Goal: Transaction & Acquisition: Purchase product/service

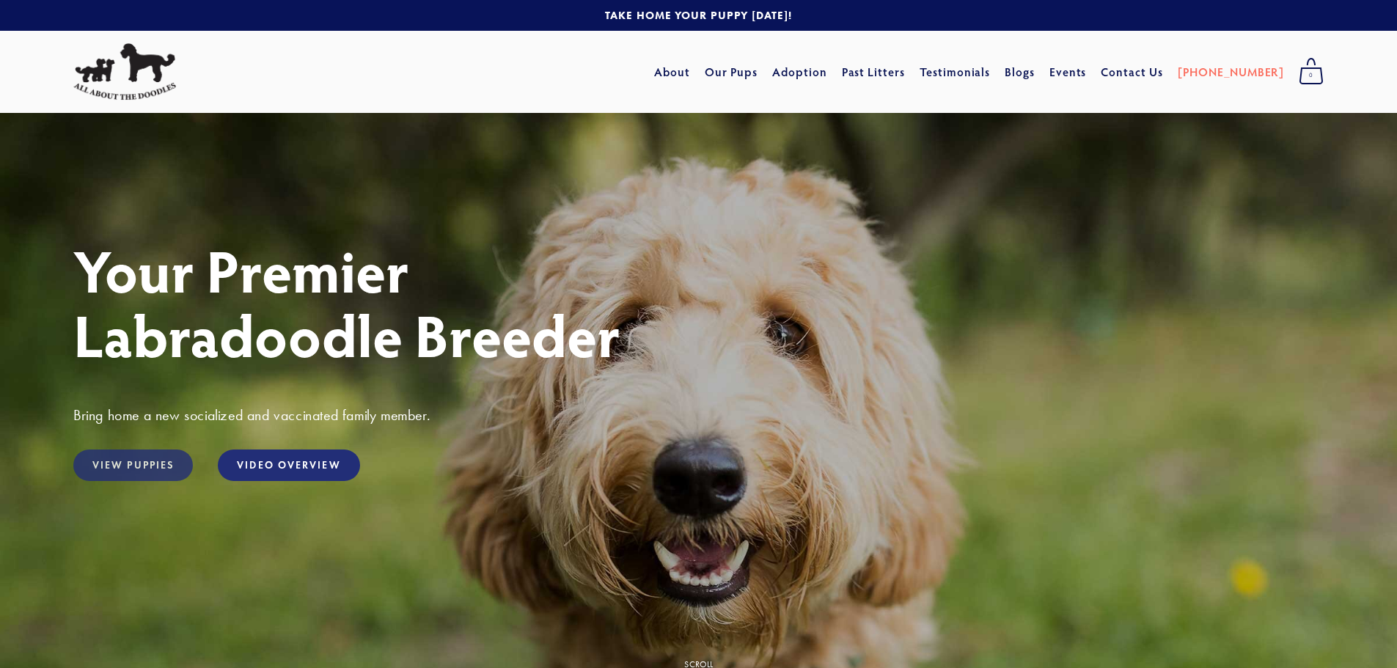
click at [96, 464] on link "View Puppies" at bounding box center [132, 465] width 119 height 32
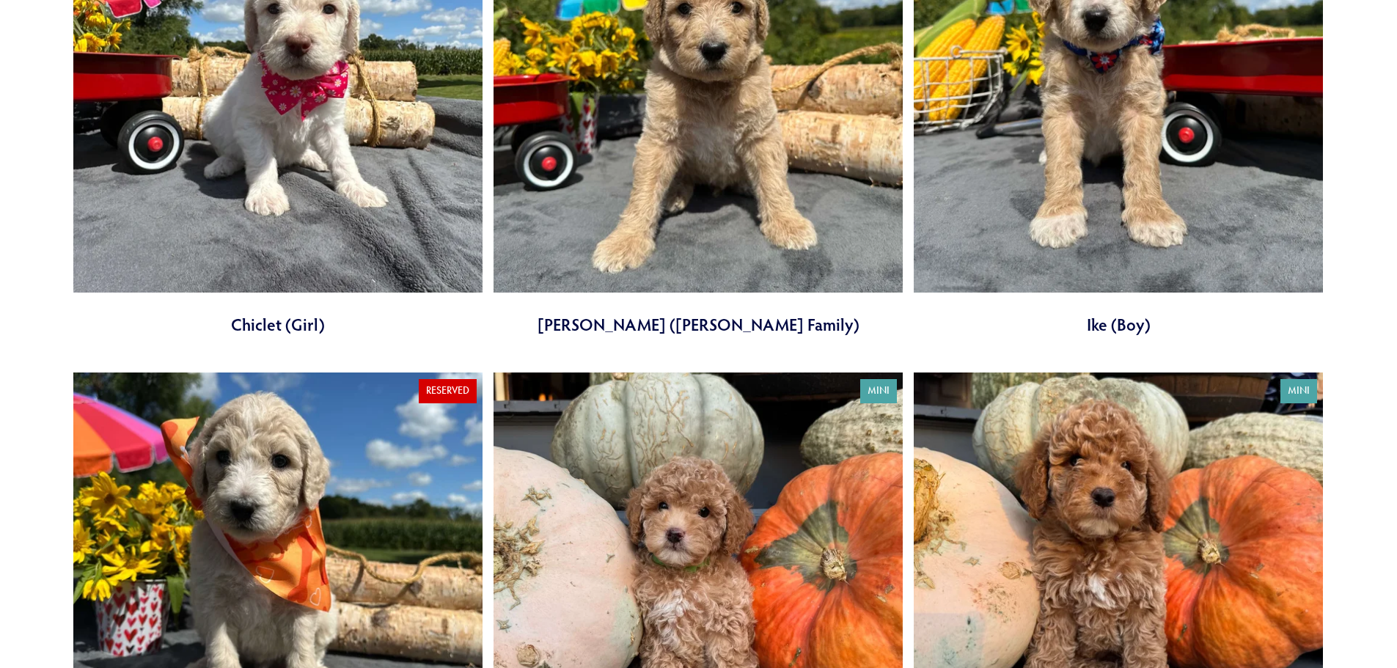
scroll to position [1466, 0]
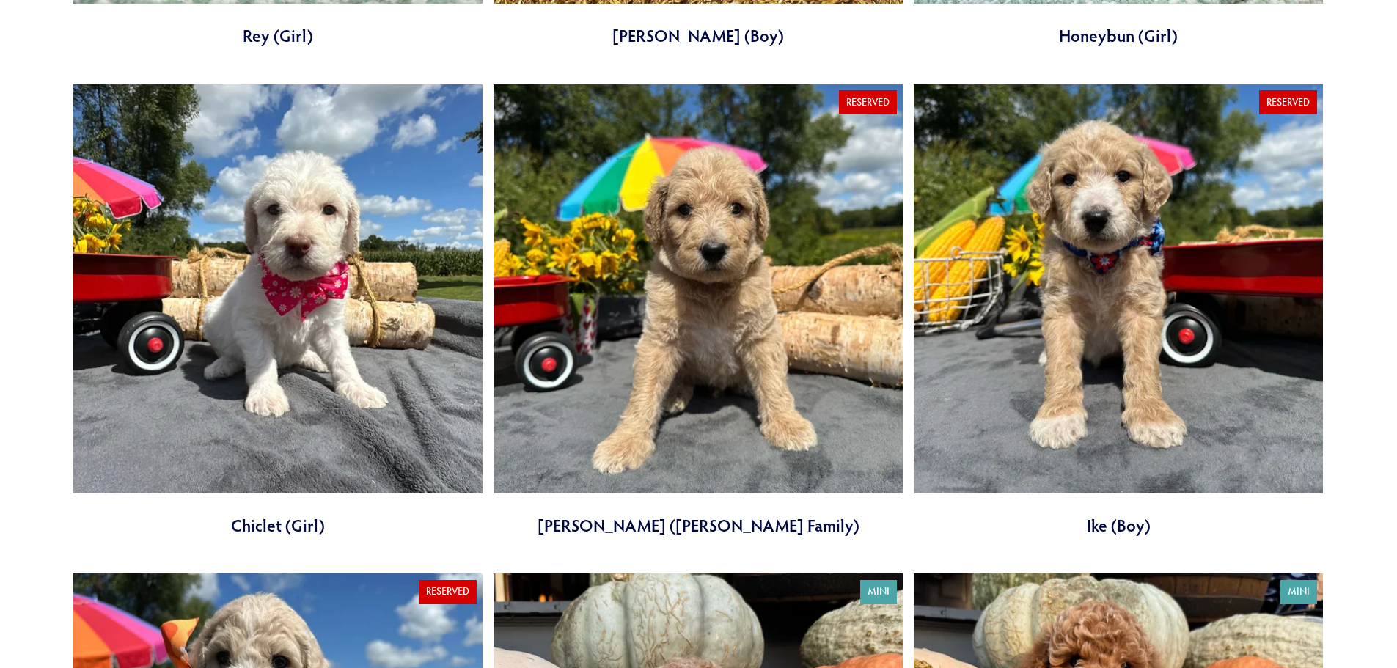
click at [310, 168] on link at bounding box center [277, 310] width 409 height 453
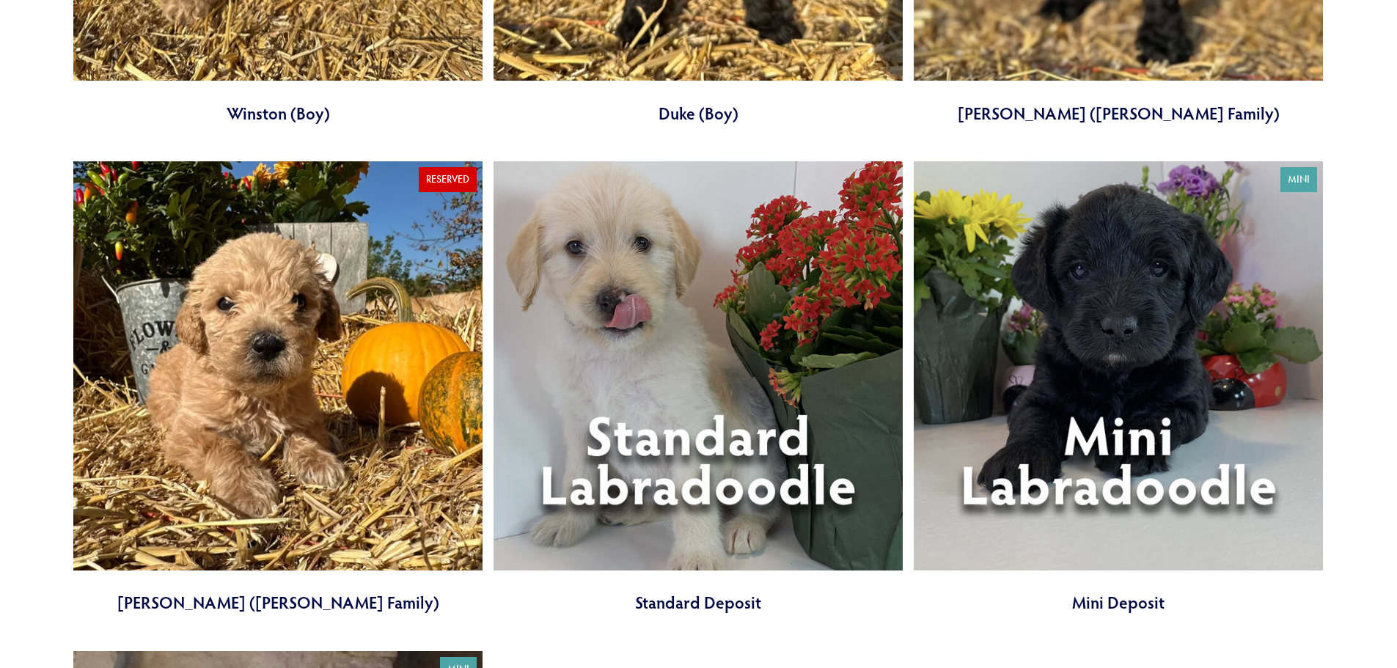
scroll to position [5352, 0]
